Goal: Information Seeking & Learning: Learn about a topic

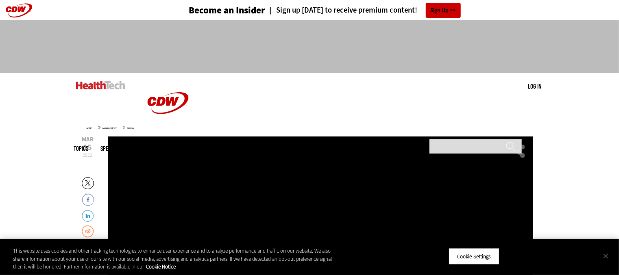
click at [607, 255] on button "Close" at bounding box center [606, 256] width 18 height 18
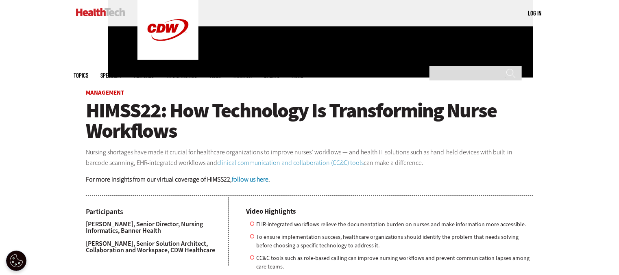
scroll to position [303, 0]
click at [302, 165] on link "clinical communication and collaboration (CC&C) tools" at bounding box center [290, 162] width 146 height 9
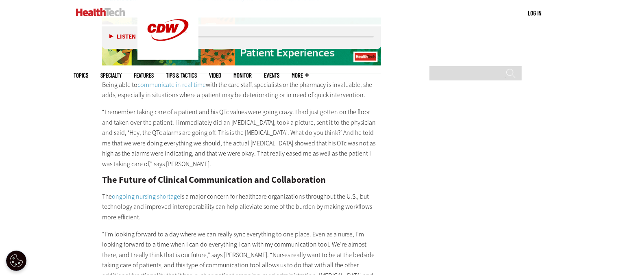
scroll to position [1206, 0]
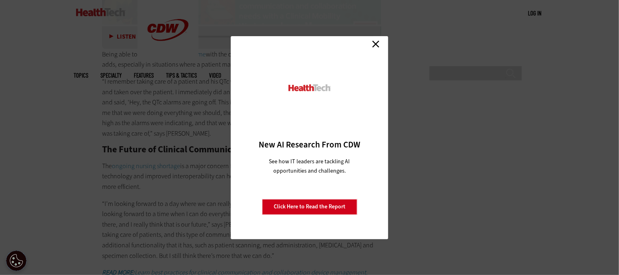
click at [376, 46] on link "Close" at bounding box center [376, 44] width 12 height 12
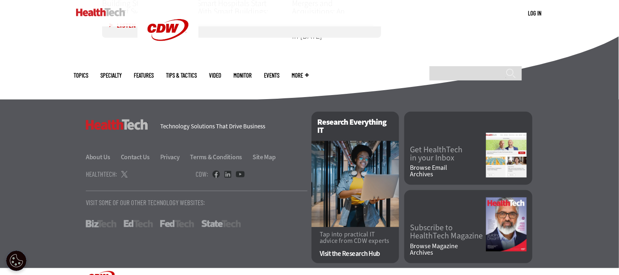
scroll to position [1766, 0]
